Goal: Transaction & Acquisition: Purchase product/service

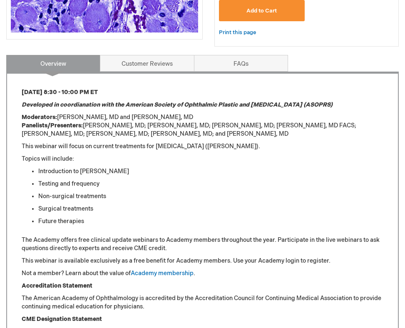
scroll to position [219, 0]
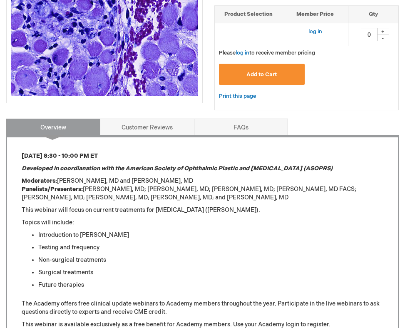
click at [97, 192] on p "Moderators: Anne Barmettler, MD and Rachel Sobel, MD Panelists/Presenters: Irin…" at bounding box center [203, 189] width 362 height 25
drag, startPoint x: 97, startPoint y: 192, endPoint x: 120, endPoint y: 192, distance: 23.3
click at [120, 192] on p "Moderators: Anne Barmettler, MD and Rachel Sobel, MD Panelists/Presenters: Irin…" at bounding box center [203, 189] width 362 height 25
click at [146, 185] on p "Moderators: Anne Barmettler, MD and Rachel Sobel, MD Panelists/Presenters: Irin…" at bounding box center [203, 189] width 362 height 25
drag, startPoint x: 146, startPoint y: 188, endPoint x: 207, endPoint y: 189, distance: 61.2
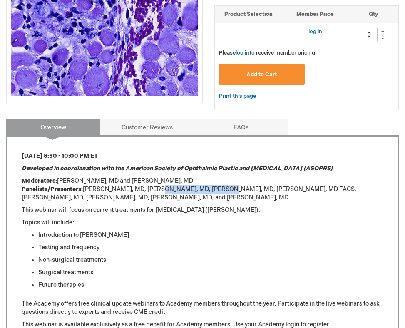
click at [208, 189] on p "Moderators: Anne Barmettler, MD and Rachel Sobel, MD Panelists/Presenters: Irin…" at bounding box center [203, 189] width 362 height 25
click at [207, 189] on p "Moderators: Anne Barmettler, MD and Rachel Sobel, MD Panelists/Presenters: Irin…" at bounding box center [203, 189] width 362 height 25
drag, startPoint x: 207, startPoint y: 189, endPoint x: 232, endPoint y: 188, distance: 24.2
click at [232, 188] on p "Moderators: Anne Barmettler, MD and Rachel Sobel, MD Panelists/Presenters: Irin…" at bounding box center [203, 189] width 362 height 25
click at [242, 189] on p "Moderators: Anne Barmettler, MD and Rachel Sobel, MD Panelists/Presenters: Irin…" at bounding box center [203, 189] width 362 height 25
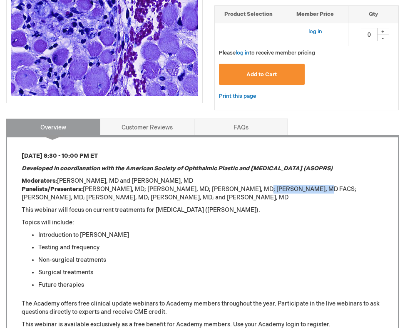
drag, startPoint x: 242, startPoint y: 189, endPoint x: 287, endPoint y: 189, distance: 45.0
click at [287, 189] on p "Moderators: Anne Barmettler, MD and Rachel Sobel, MD Panelists/Presenters: Irin…" at bounding box center [203, 189] width 362 height 25
click at [37, 197] on p "Moderators: Anne Barmettler, MD and Rachel Sobel, MD Panelists/Presenters: Irin…" at bounding box center [203, 189] width 362 height 25
drag, startPoint x: 37, startPoint y: 197, endPoint x: 85, endPoint y: 197, distance: 48.3
click at [85, 197] on p "Moderators: Anne Barmettler, MD and Rachel Sobel, MD Panelists/Presenters: Irin…" at bounding box center [203, 189] width 362 height 25
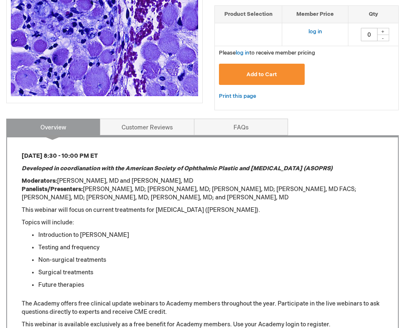
click at [128, 199] on p "Moderators: Anne Barmettler, MD and Rachel Sobel, MD Panelists/Presenters: Irin…" at bounding box center [203, 189] width 362 height 25
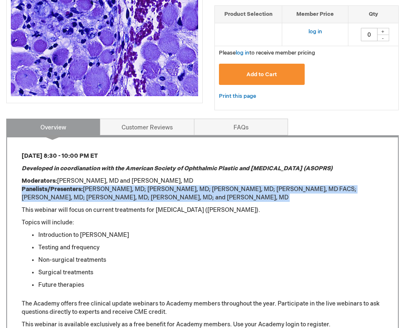
click at [128, 199] on p "Moderators: Anne Barmettler, MD and Rachel Sobel, MD Panelists/Presenters: Irin…" at bounding box center [203, 189] width 362 height 25
click at [134, 187] on p "Moderators: Anne Barmettler, MD and Rachel Sobel, MD Panelists/Presenters: Irin…" at bounding box center [203, 189] width 362 height 25
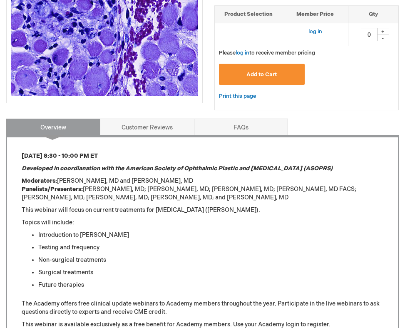
click at [128, 197] on p "Moderators: Anne Barmettler, MD and Rachel Sobel, MD Panelists/Presenters: Irin…" at bounding box center [203, 189] width 362 height 25
drag, startPoint x: 128, startPoint y: 197, endPoint x: 91, endPoint y: 199, distance: 37.2
click at [92, 199] on p "Moderators: Anne Barmettler, MD and Rachel Sobel, MD Panelists/Presenters: Irin…" at bounding box center [203, 189] width 362 height 25
click at [145, 200] on p "Moderators: Anne Barmettler, MD and Rachel Sobel, MD Panelists/Presenters: Irin…" at bounding box center [203, 189] width 362 height 25
drag, startPoint x: 145, startPoint y: 200, endPoint x: 170, endPoint y: 200, distance: 25.0
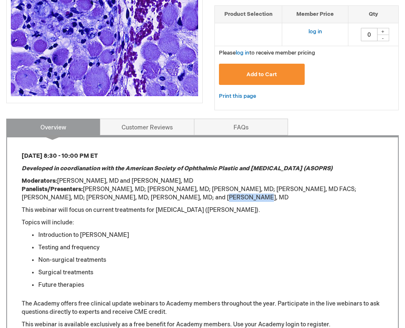
click at [170, 200] on p "Moderators: Anne Barmettler, MD and Rachel Sobel, MD Panelists/Presenters: Irin…" at bounding box center [203, 189] width 362 height 25
click at [150, 197] on p "Moderators: Anne Barmettler, MD and Rachel Sobel, MD Panelists/Presenters: Irin…" at bounding box center [203, 189] width 362 height 25
drag, startPoint x: 150, startPoint y: 197, endPoint x: 177, endPoint y: 196, distance: 26.3
click at [177, 196] on p "Moderators: Anne Barmettler, MD and Rachel Sobel, MD Panelists/Presenters: Irin…" at bounding box center [203, 189] width 362 height 25
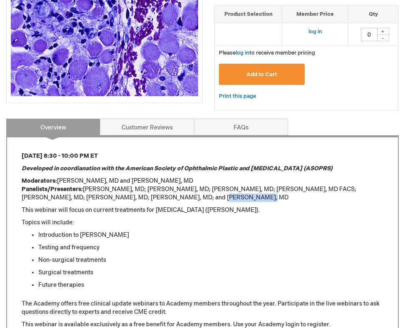
click at [176, 196] on p "Moderators: Anne Barmettler, MD and Rachel Sobel, MD Panelists/Presenters: Irin…" at bounding box center [203, 189] width 362 height 25
drag, startPoint x: 176, startPoint y: 196, endPoint x: 146, endPoint y: 198, distance: 30.4
click at [146, 198] on p "Moderators: Anne Barmettler, MD and Rachel Sobel, MD Panelists/Presenters: Irin…" at bounding box center [203, 189] width 362 height 25
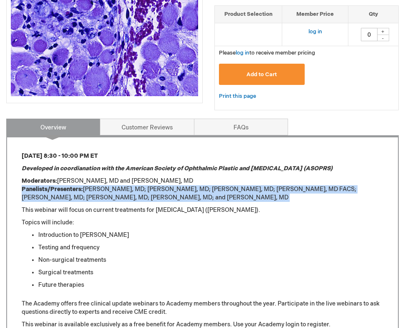
drag, startPoint x: 146, startPoint y: 198, endPoint x: 167, endPoint y: 198, distance: 20.8
click at [167, 198] on p "Moderators: Anne Barmettler, MD and Rachel Sobel, MD Panelists/Presenters: Irin…" at bounding box center [203, 189] width 362 height 25
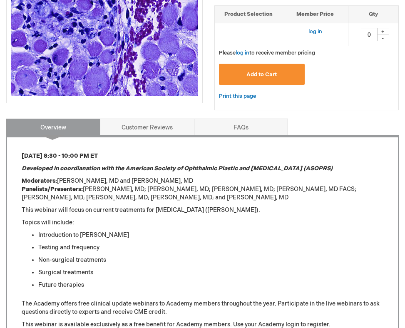
click at [167, 198] on p "Moderators: Anne Barmettler, MD and Rachel Sobel, MD Panelists/Presenters: Irin…" at bounding box center [203, 189] width 362 height 25
click at [153, 197] on p "Moderators: Anne Barmettler, MD and Rachel Sobel, MD Panelists/Presenters: Irin…" at bounding box center [203, 189] width 362 height 25
click at [144, 192] on p "Moderators: Anne Barmettler, MD and Rachel Sobel, MD Panelists/Presenters: Irin…" at bounding box center [203, 189] width 362 height 25
drag, startPoint x: 144, startPoint y: 192, endPoint x: 180, endPoint y: 190, distance: 36.3
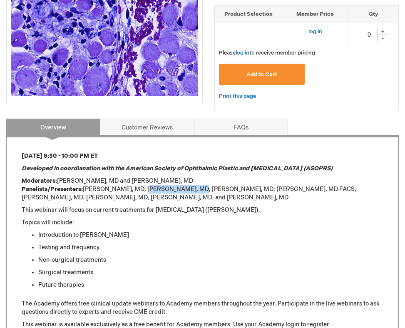
click at [180, 190] on p "Moderators: Anne Barmettler, MD and Rachel Sobel, MD Panelists/Presenters: Irin…" at bounding box center [203, 189] width 362 height 25
click at [200, 188] on p "Moderators: Anne Barmettler, MD and Rachel Sobel, MD Panelists/Presenters: Irin…" at bounding box center [203, 189] width 362 height 25
drag, startPoint x: 200, startPoint y: 188, endPoint x: 230, endPoint y: 188, distance: 30.4
click at [230, 188] on p "Moderators: Anne Barmettler, MD and Rachel Sobel, MD Panelists/Presenters: Irin…" at bounding box center [203, 189] width 362 height 25
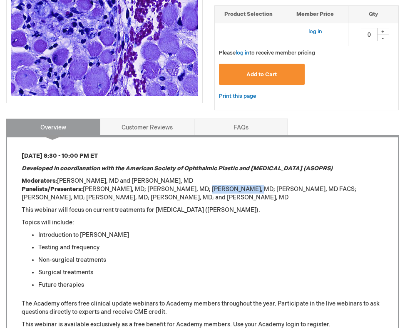
drag, startPoint x: 230, startPoint y: 188, endPoint x: 197, endPoint y: 188, distance: 33.3
click at [197, 188] on p "Moderators: Anne Barmettler, MD and Rachel Sobel, MD Panelists/Presenters: Irin…" at bounding box center [203, 189] width 362 height 25
click at [255, 185] on p "Moderators: Anne Barmettler, MD and Rachel Sobel, MD Panelists/Presenters: Irin…" at bounding box center [203, 189] width 362 height 25
click at [252, 194] on p "Moderators: Anne Barmettler, MD and Rachel Sobel, MD Panelists/Presenters: Irin…" at bounding box center [203, 189] width 362 height 25
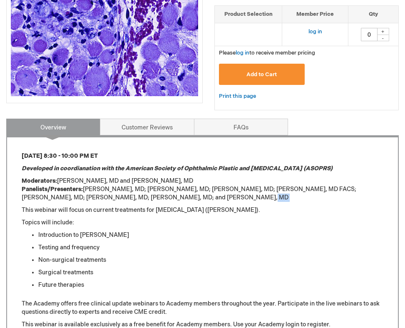
click at [252, 194] on p "Moderators: Anne Barmettler, MD and Rachel Sobel, MD Panelists/Presenters: Irin…" at bounding box center [203, 189] width 362 height 25
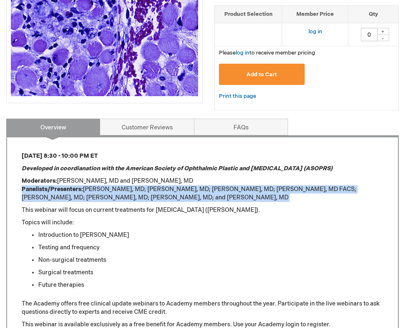
click at [252, 194] on p "Moderators: Anne Barmettler, MD and Rachel Sobel, MD Panelists/Presenters: Irin…" at bounding box center [203, 189] width 362 height 25
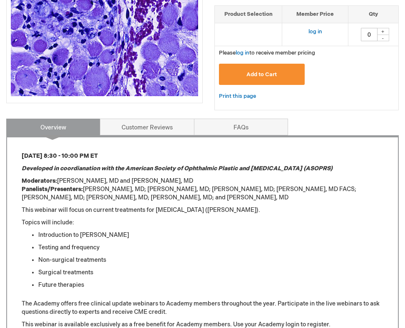
click at [244, 203] on div "Thursday, September 18 from 8:30 - 10:00 PM ET Developed in coordianation with …" at bounding box center [203, 280] width 362 height 256
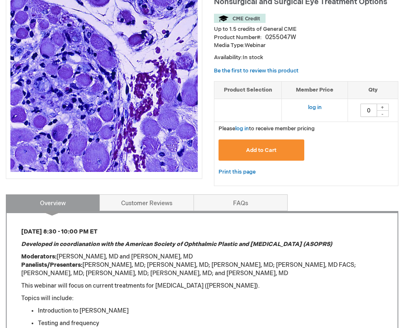
scroll to position [141, 0]
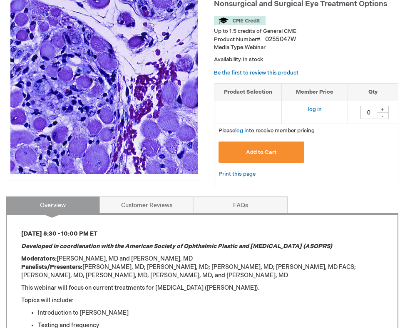
click at [266, 149] on span "Add to Cart" at bounding box center [261, 152] width 30 height 7
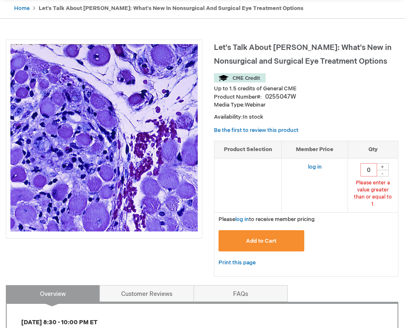
scroll to position [82, 0]
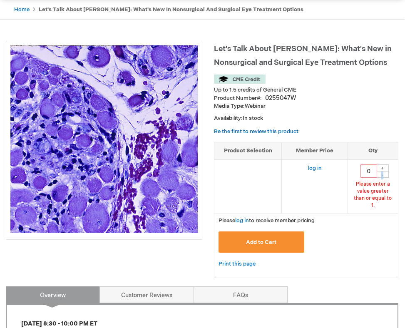
click at [383, 173] on div "-" at bounding box center [383, 174] width 12 height 7
click at [384, 167] on div "+" at bounding box center [383, 168] width 12 height 7
type input "1"
click at [272, 239] on span "Add to Cart" at bounding box center [261, 242] width 30 height 7
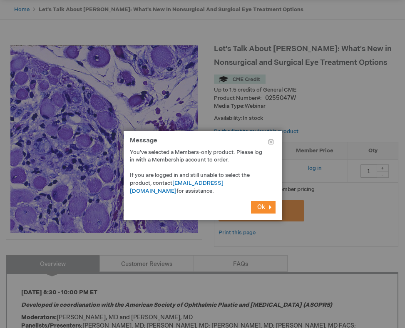
click at [265, 207] on button "Ok" at bounding box center [263, 207] width 25 height 12
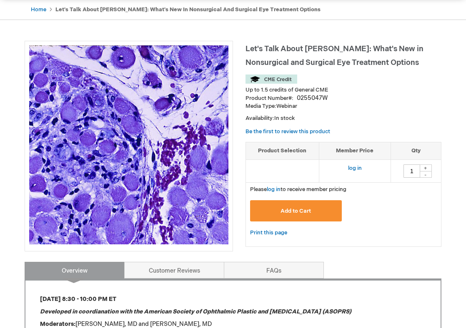
scroll to position [0, 0]
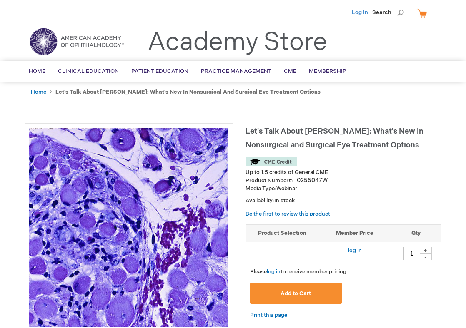
click at [364, 14] on link "Log In" at bounding box center [360, 12] width 16 height 7
click at [424, 249] on div "+" at bounding box center [425, 250] width 12 height 7
type input "1"
click at [411, 201] on p "Availability: In stock" at bounding box center [343, 201] width 196 height 8
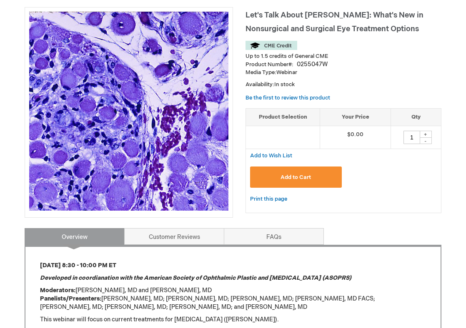
scroll to position [125, 0]
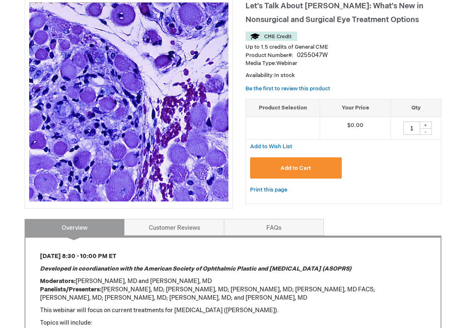
click at [272, 167] on button "Add to Cart" at bounding box center [296, 167] width 92 height 21
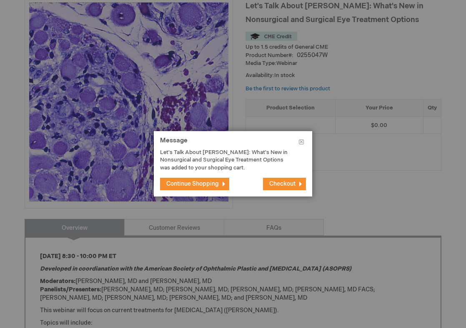
click at [277, 183] on span "Checkout" at bounding box center [282, 183] width 26 height 7
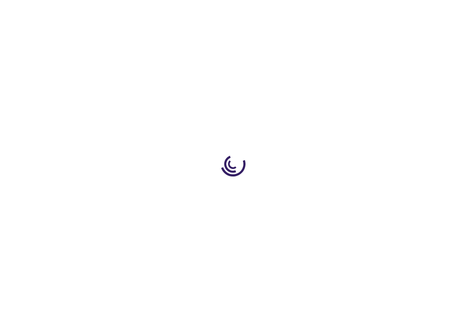
select select "US"
select select "43"
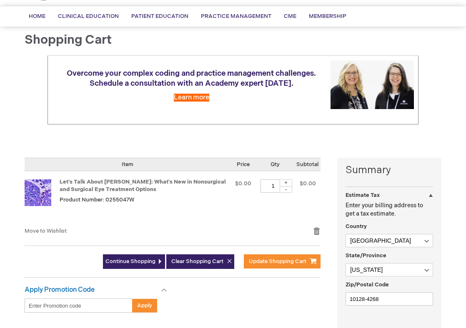
scroll to position [162, 0]
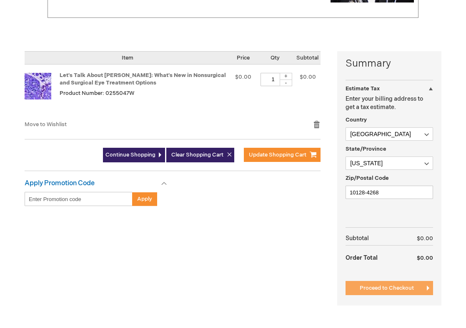
click at [386, 290] on span "Proceed to Checkout" at bounding box center [386, 288] width 54 height 7
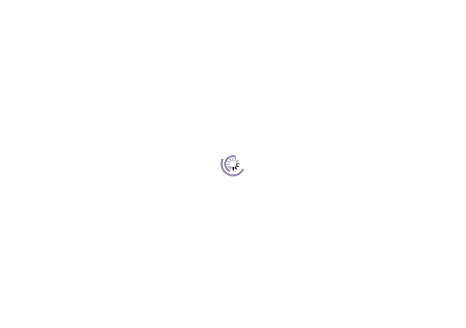
scroll to position [114, 0]
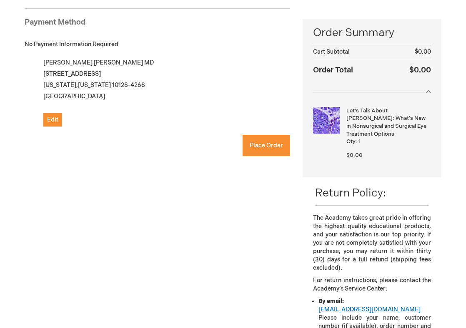
click at [263, 156] on div "My billing and shipping address are the same Lalita Gupta MD 205 E 92nd St Apt …" at bounding box center [157, 110] width 265 height 107
click at [263, 152] on button "Place Order" at bounding box center [265, 145] width 47 height 21
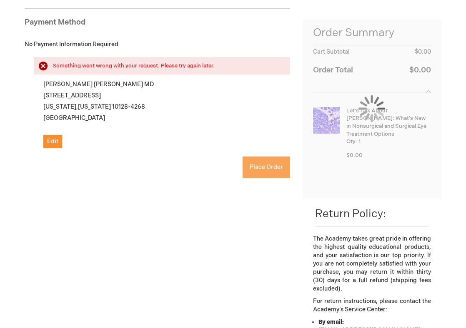
scroll to position [136, 0]
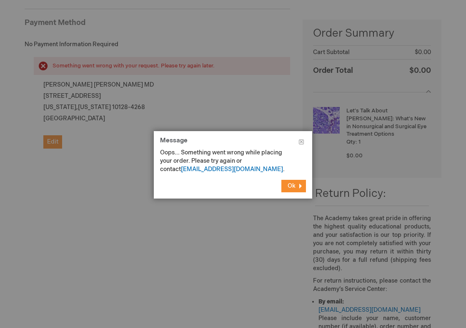
click at [300, 191] on button "Ok" at bounding box center [293, 186] width 25 height 12
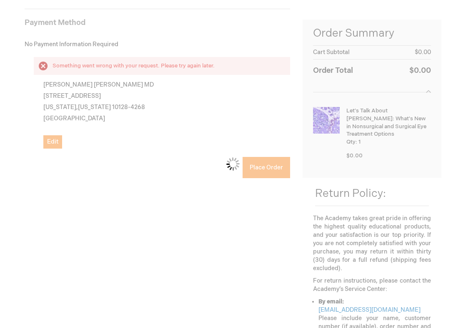
click at [41, 180] on div "Please wait..." at bounding box center [233, 164] width 466 height 328
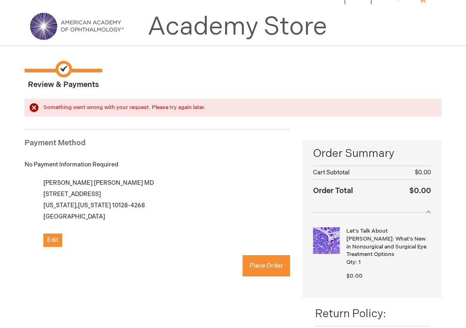
checkbox input "true"
click at [266, 264] on span "Place Order" at bounding box center [265, 265] width 33 height 7
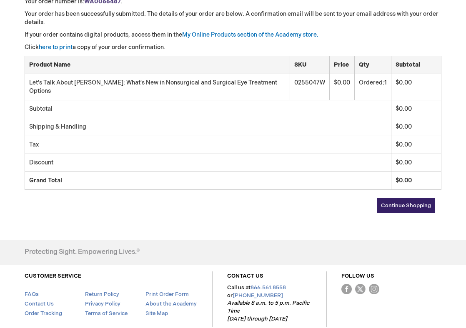
scroll to position [144, 0]
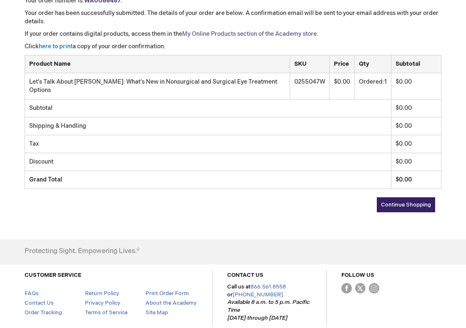
click at [219, 32] on link "My Online Products section of the Academy store." at bounding box center [250, 33] width 136 height 7
